Goal: Use online tool/utility: Utilize a website feature to perform a specific function

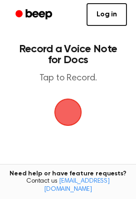
click at [70, 118] on span "button" at bounding box center [69, 113] width 30 height 30
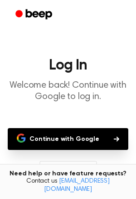
click at [70, 118] on main "Log In Welcome back! Continue with Google to log in. Continue with Google Don’t…" at bounding box center [68, 139] width 136 height 279
click at [97, 110] on main "Log In Welcome back! Continue with Google to log in. Continue with Google Don’t…" at bounding box center [68, 139] width 136 height 279
click at [115, 134] on button "Continue with Google" at bounding box center [68, 139] width 121 height 22
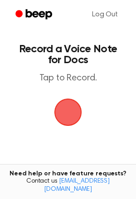
click at [71, 105] on span "button" at bounding box center [69, 113] width 30 height 30
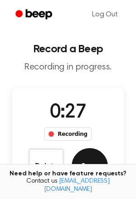
click at [100, 168] on button "Save" at bounding box center [90, 166] width 36 height 36
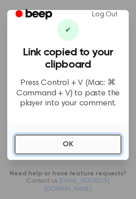
click at [72, 140] on button "OK" at bounding box center [68, 145] width 107 height 20
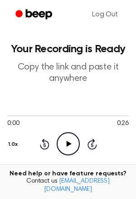
click at [68, 140] on icon "Play Audio" at bounding box center [68, 143] width 23 height 23
click at [67, 143] on icon "Pause Audio" at bounding box center [68, 143] width 23 height 23
click at [67, 143] on icon at bounding box center [68, 144] width 5 height 6
click at [74, 146] on icon "Pause Audio" at bounding box center [68, 143] width 23 height 23
